Goal: Information Seeking & Learning: Check status

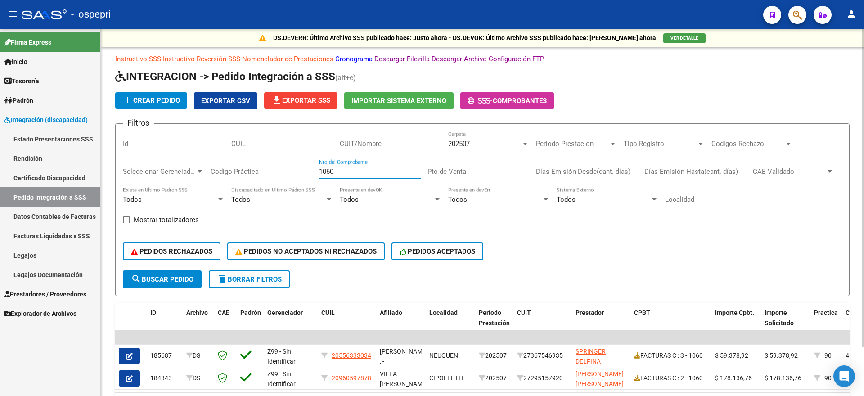
click at [281, 170] on div "Filtros Id CUIL CUIT/Nombre 202507 Carpeta Periodo Prestacion Periodo Prestacio…" at bounding box center [482, 200] width 719 height 139
type input "929"
click at [467, 144] on span "202507" at bounding box center [459, 143] width 22 height 8
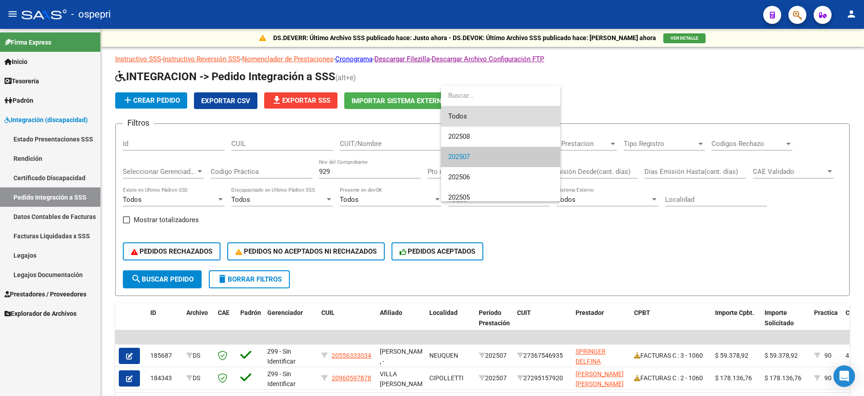
click at [470, 116] on span "Todos" at bounding box center [500, 116] width 105 height 20
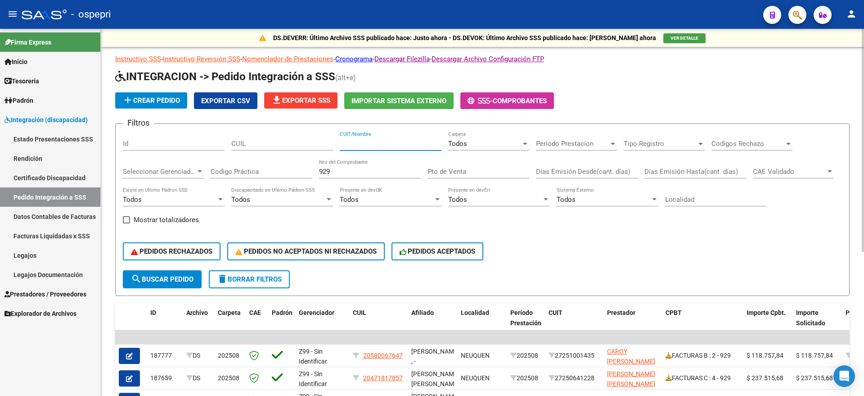
click at [368, 142] on input "CUIT/Nombre" at bounding box center [391, 143] width 102 height 8
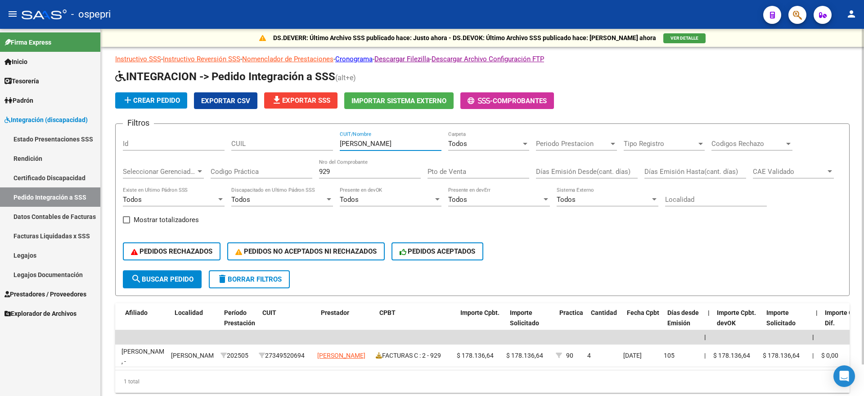
scroll to position [0, 279]
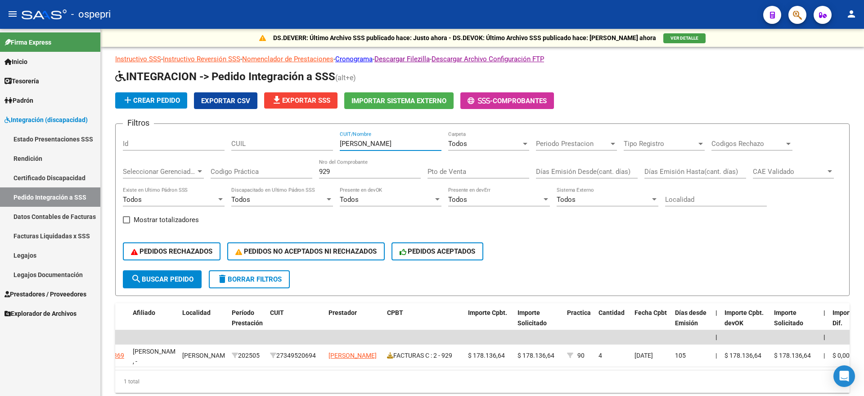
type input "[PERSON_NAME]"
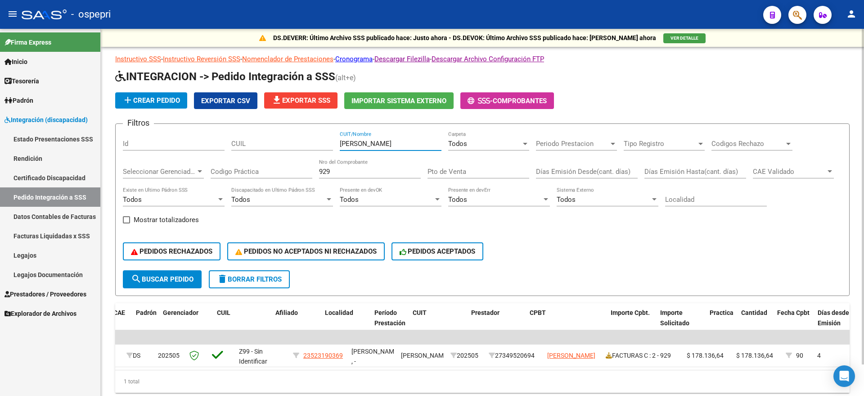
scroll to position [0, 0]
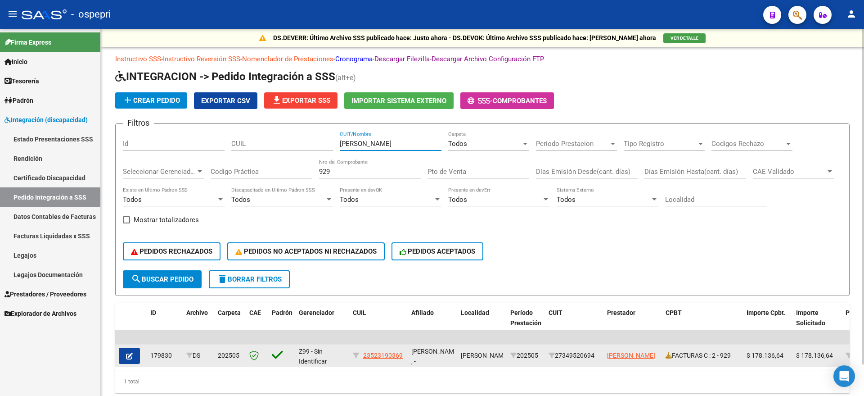
click at [132, 351] on span "button" at bounding box center [129, 355] width 7 height 8
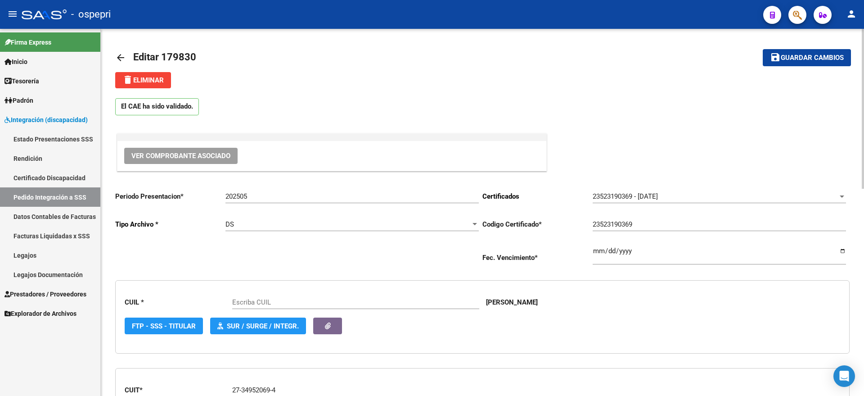
click at [189, 161] on button "Ver Comprobante Asociado" at bounding box center [180, 156] width 113 height 16
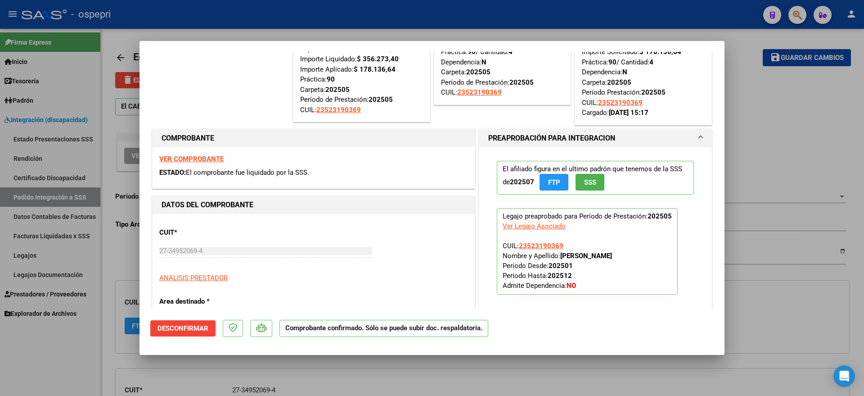
type input "23523190369"
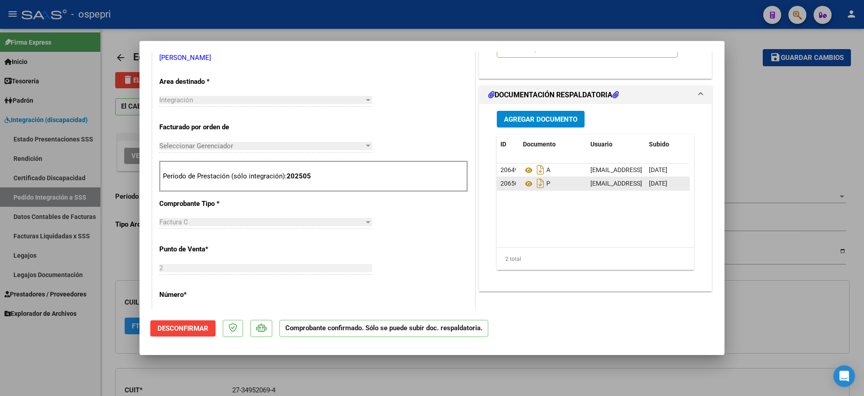
scroll to position [337, 0]
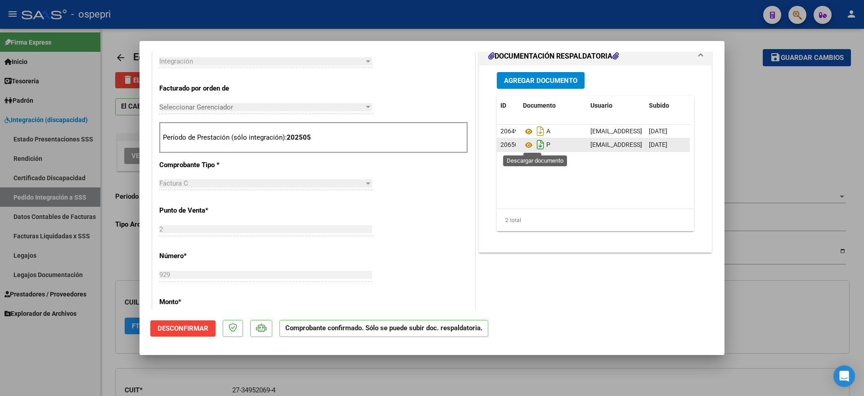
click at [537, 144] on icon "Descargar documento" at bounding box center [541, 144] width 12 height 14
click at [523, 141] on icon at bounding box center [529, 144] width 12 height 11
click at [523, 131] on icon at bounding box center [529, 131] width 12 height 11
drag, startPoint x: 754, startPoint y: 97, endPoint x: 727, endPoint y: 86, distance: 29.1
click at [755, 98] on div at bounding box center [432, 198] width 864 height 396
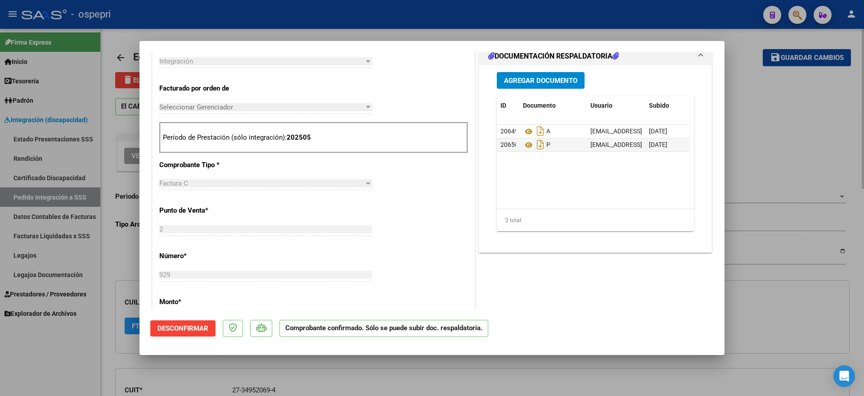
type input "$ 0,00"
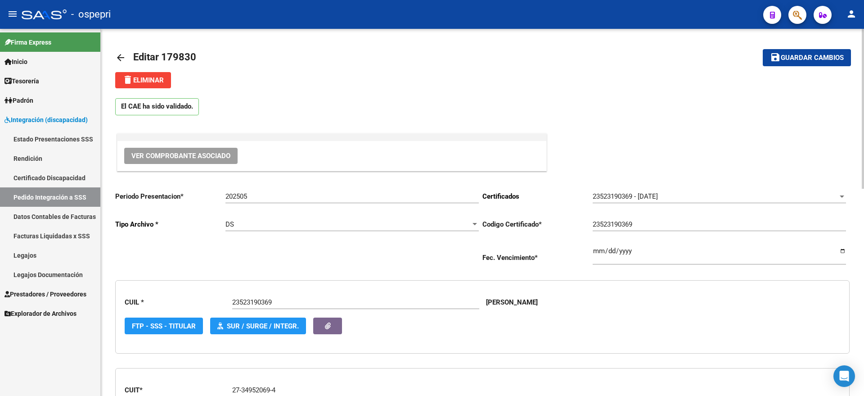
click at [127, 54] on link "arrow_back" at bounding box center [124, 57] width 18 height 21
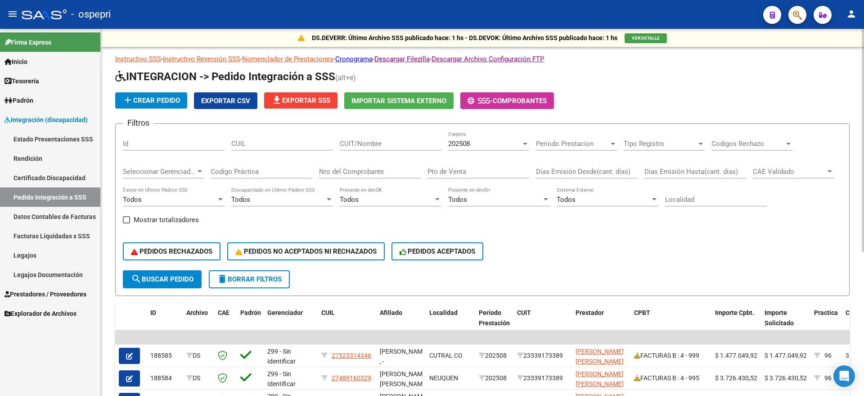
click at [463, 146] on span "202508" at bounding box center [459, 143] width 22 height 8
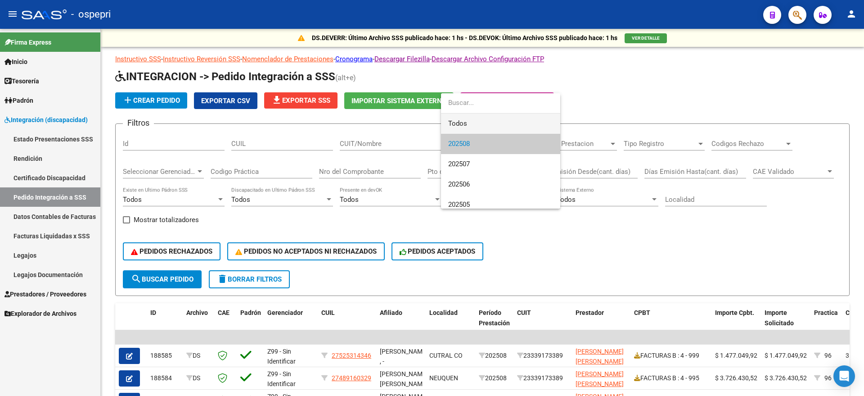
click at [459, 121] on span "Todos" at bounding box center [500, 123] width 105 height 20
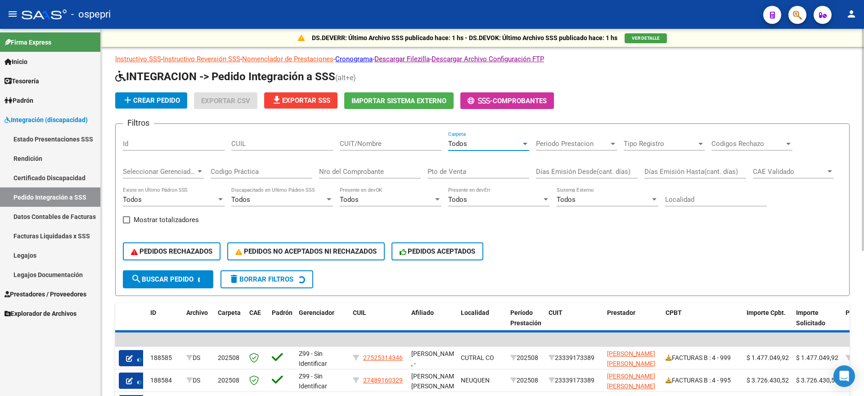
click at [369, 146] on input "CUIT/Nombre" at bounding box center [391, 143] width 102 height 8
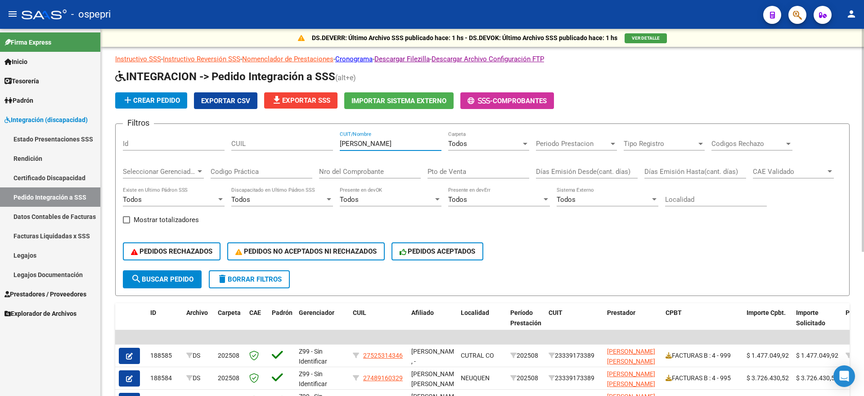
type input "[PERSON_NAME]"
click at [369, 170] on input "Nro del Comprobante" at bounding box center [370, 171] width 102 height 8
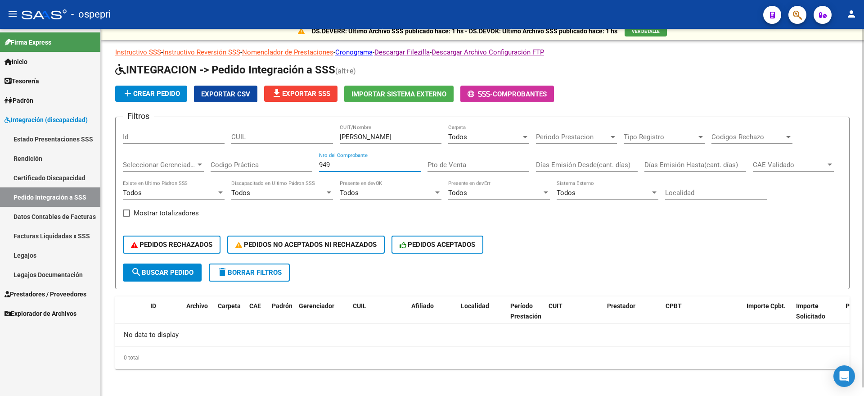
scroll to position [9, 0]
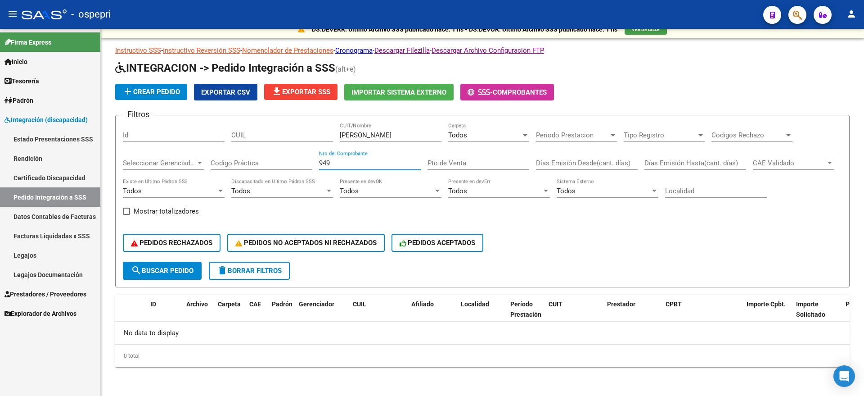
type input "949"
